Goal: Go to known website: Access a specific website the user already knows

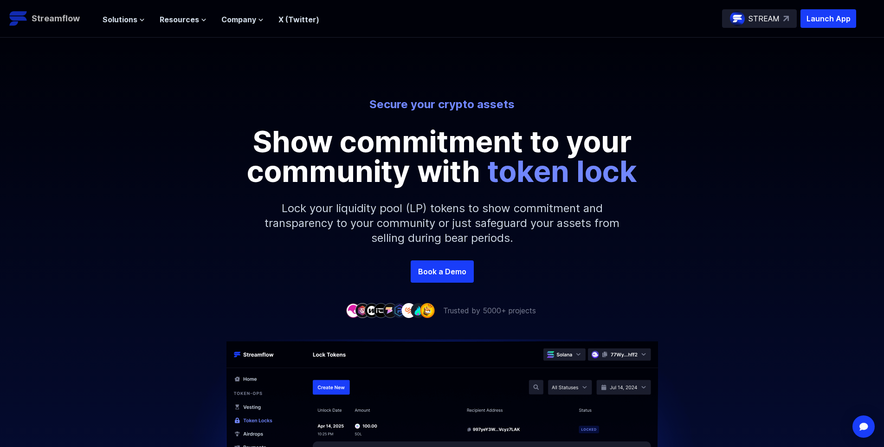
click at [78, 19] on p "Streamflow" at bounding box center [56, 18] width 48 height 13
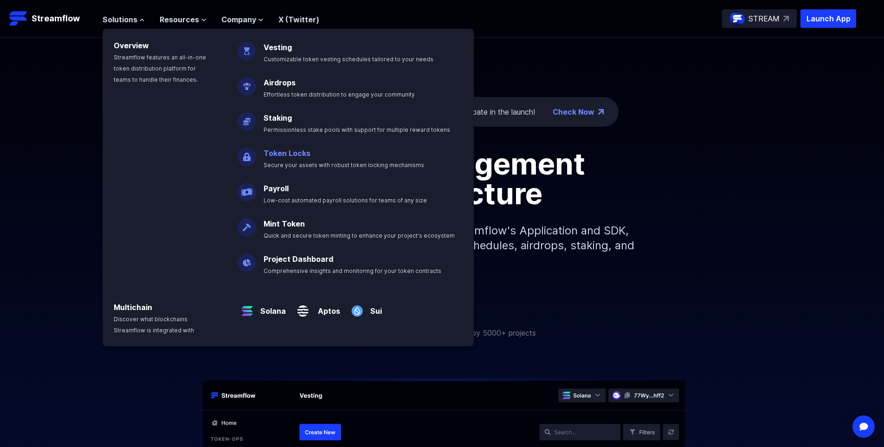
click at [289, 161] on p "Token Locks Secure your assets with robust token locking mechanisms" at bounding box center [350, 155] width 185 height 30
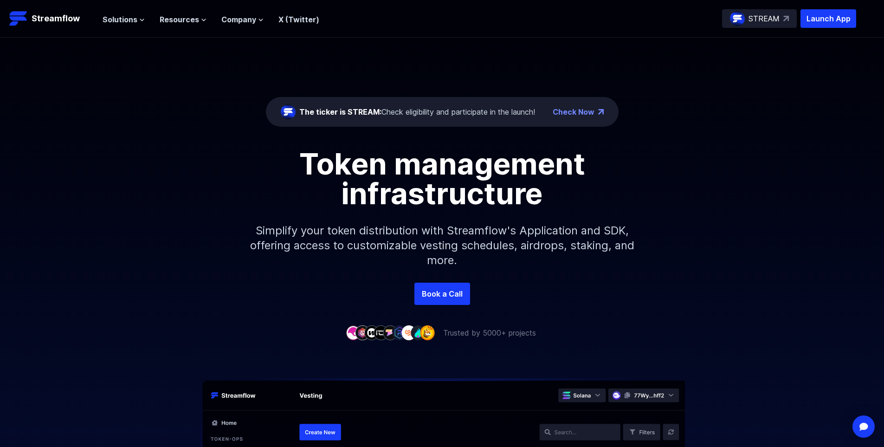
click at [767, 22] on p "STREAM" at bounding box center [764, 18] width 31 height 11
click at [833, 16] on p "Launch App" at bounding box center [829, 18] width 56 height 19
